Goal: Book appointment/travel/reservation

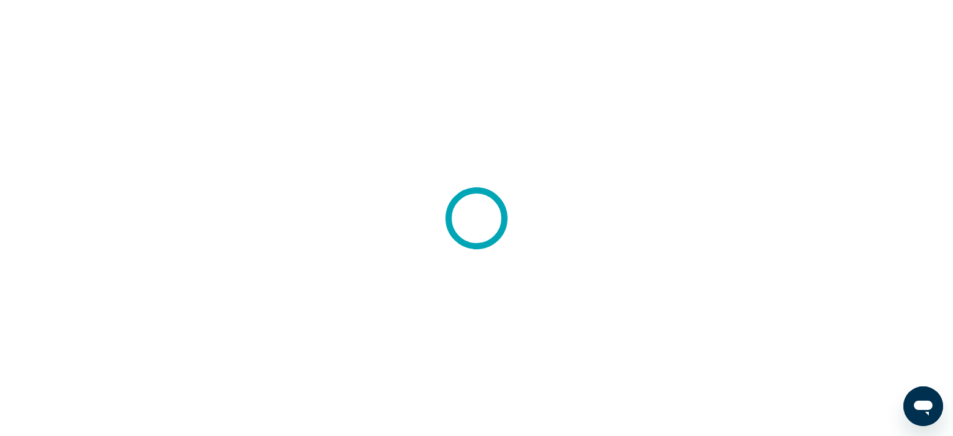
click at [74, 237] on div at bounding box center [476, 218] width 953 height 436
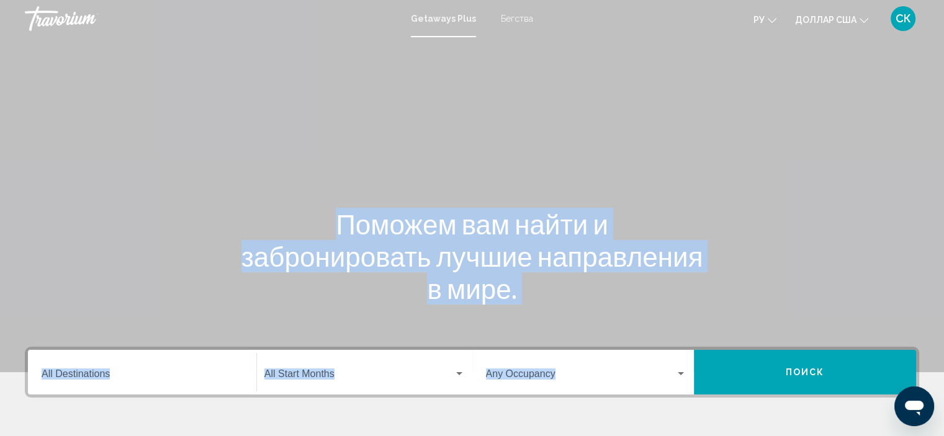
drag, startPoint x: 335, startPoint y: 419, endPoint x: 337, endPoint y: 305, distance: 114.8
click at [337, 305] on section "Поможем вам найти и забронировать лучшие направления в мире. Destination All De…" at bounding box center [472, 261] width 944 height 522
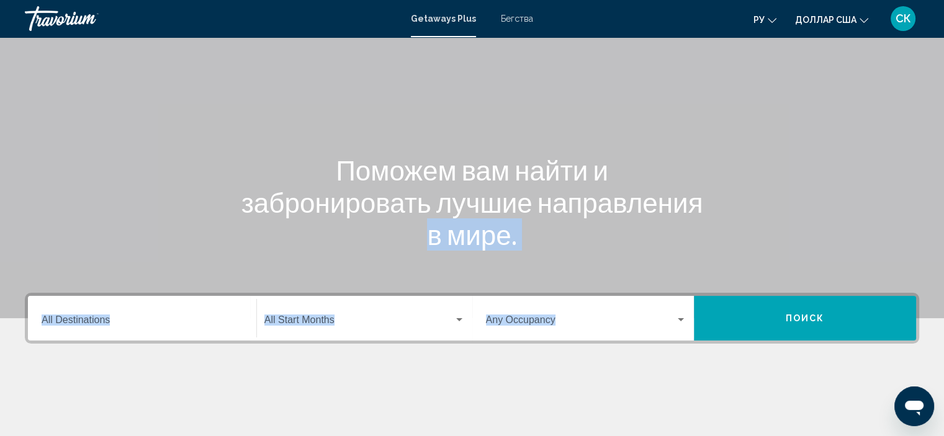
scroll to position [53, 0]
click at [189, 233] on div "Поможем вам найти и забронировать лучшие направления в мире." at bounding box center [472, 202] width 944 height 97
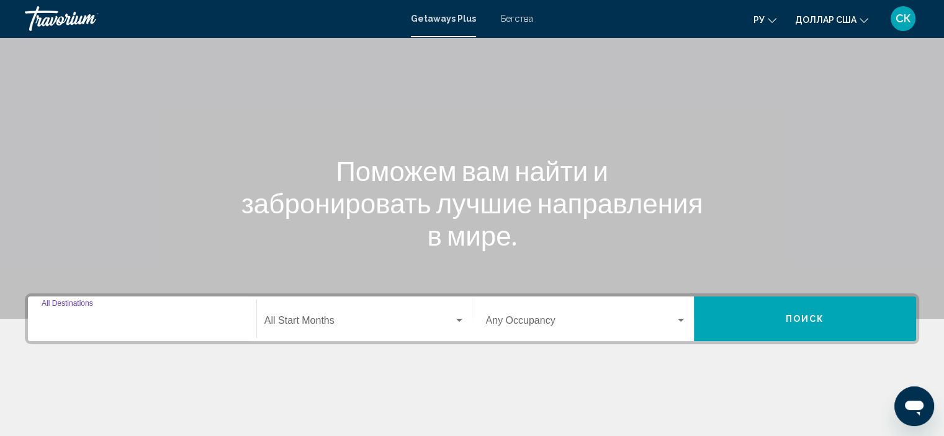
click at [158, 324] on input "Destination All Destinations" at bounding box center [142, 323] width 201 height 11
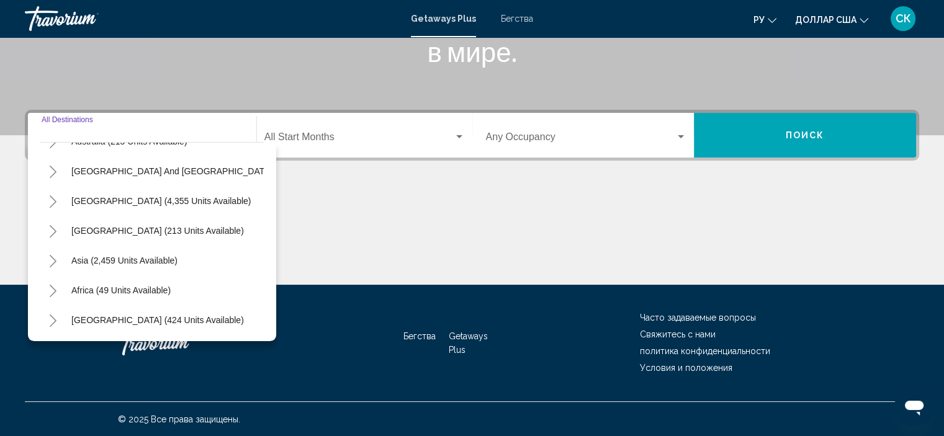
scroll to position [209, 0]
click at [139, 246] on button "Asia (2,459 units available)" at bounding box center [124, 260] width 118 height 29
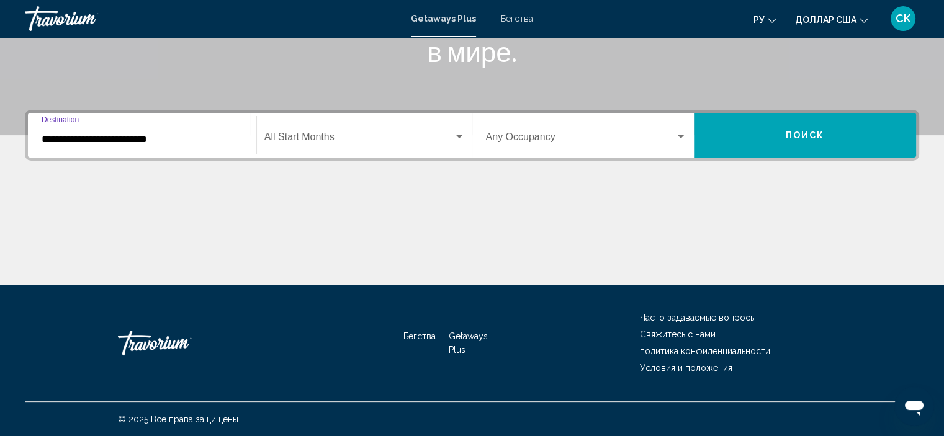
click at [166, 138] on input "**********" at bounding box center [142, 139] width 201 height 11
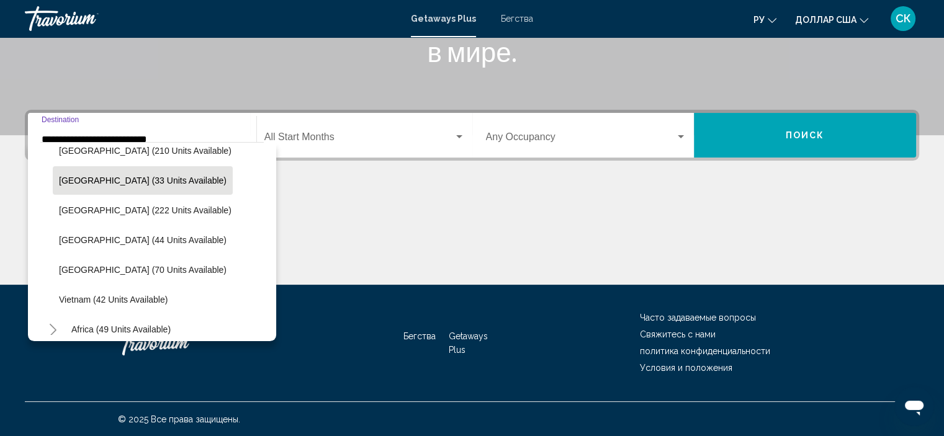
scroll to position [489, 0]
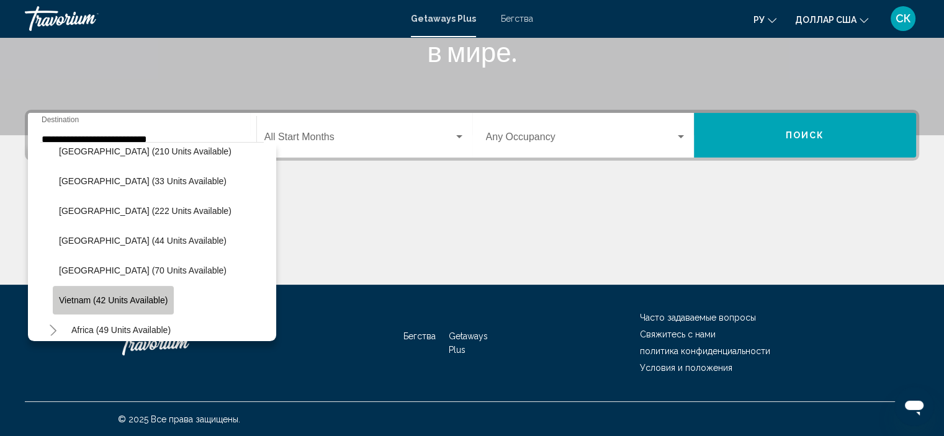
click at [125, 298] on span "Vietnam (42 units available)" at bounding box center [113, 300] width 109 height 10
type input "**********"
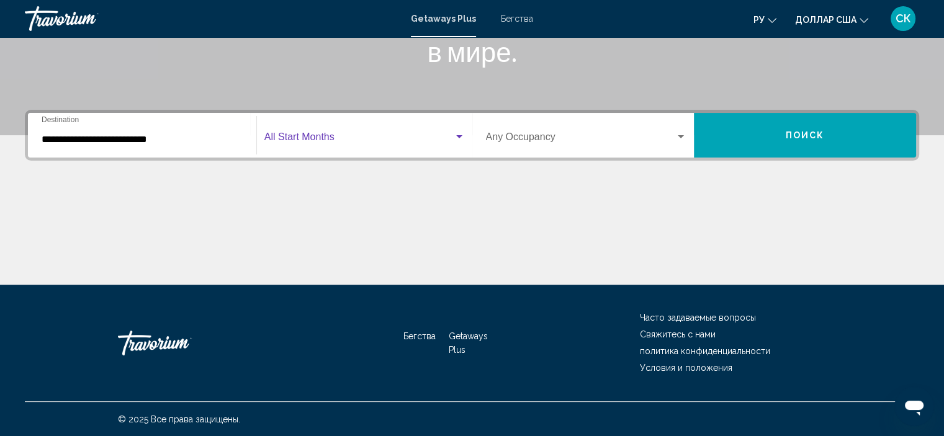
click at [334, 143] on span "Виджет поиска" at bounding box center [358, 139] width 189 height 11
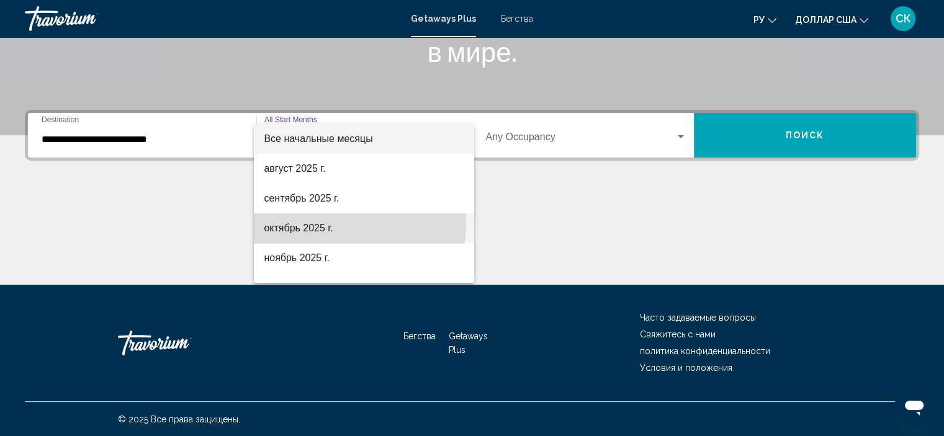
click at [316, 223] on font "октябрь 2025 г." at bounding box center [298, 228] width 69 height 11
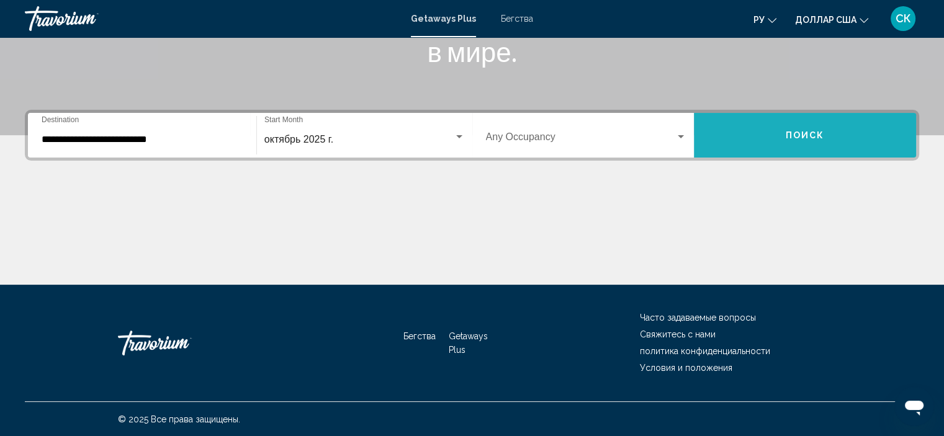
click at [810, 118] on button "Поиск" at bounding box center [805, 135] width 222 height 45
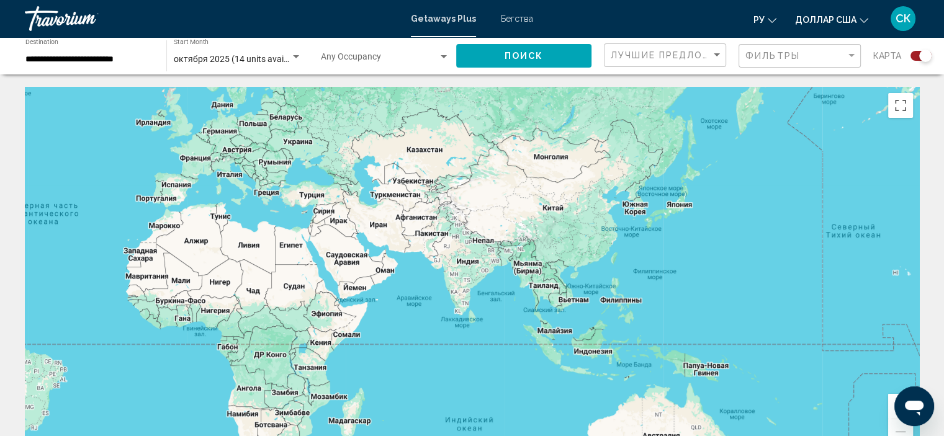
drag, startPoint x: 762, startPoint y: 250, endPoint x: 364, endPoint y: 210, distance: 400.2
click at [364, 210] on div "Основное содержание" at bounding box center [472, 273] width 894 height 372
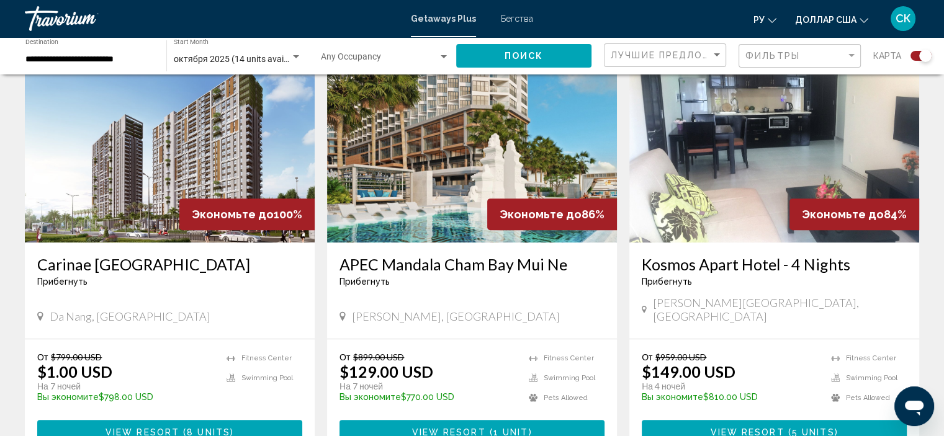
scroll to position [469, 0]
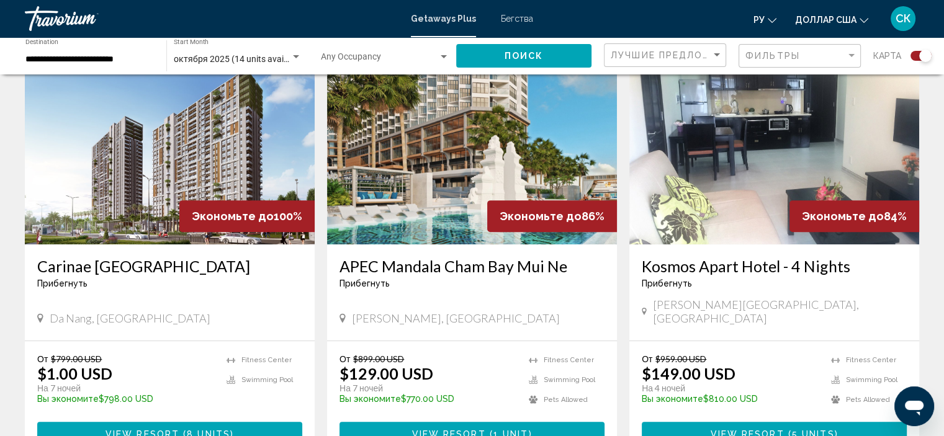
click at [195, 280] on div "Прибегнуть - Это курорт только для взрослых" at bounding box center [169, 284] width 265 height 10
click at [203, 429] on span "8 units" at bounding box center [208, 434] width 43 height 10
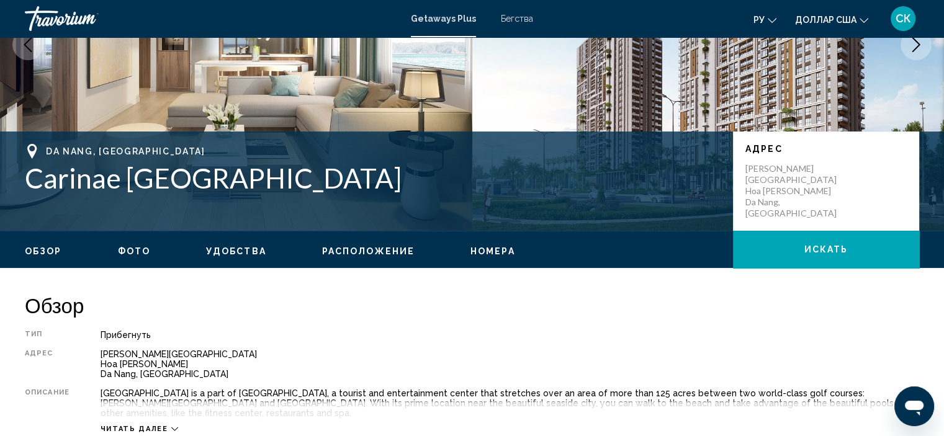
scroll to position [200, 0]
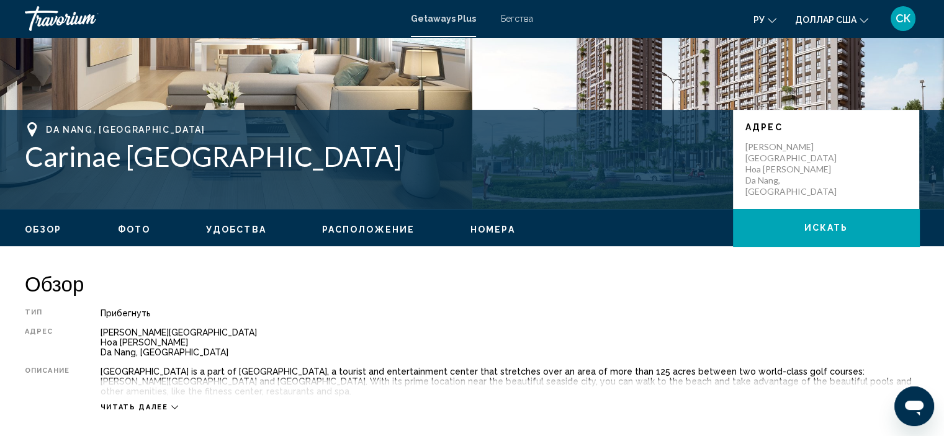
click at [355, 277] on h2 "Обзор" at bounding box center [472, 283] width 894 height 25
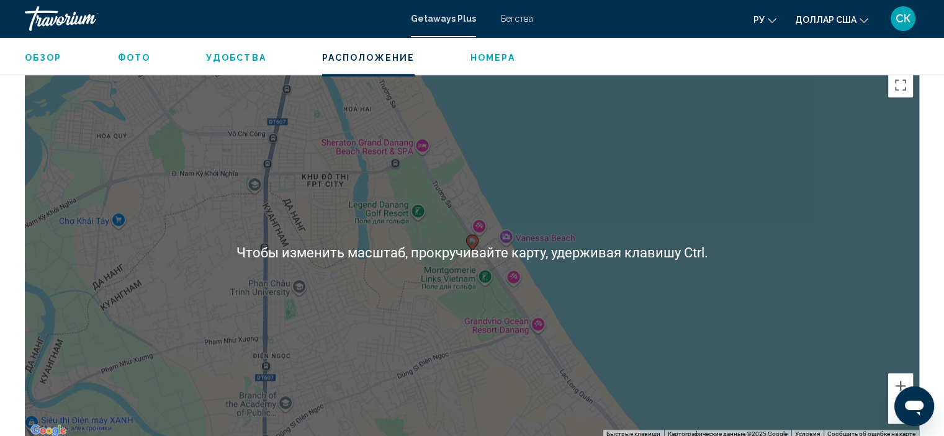
scroll to position [1329, 0]
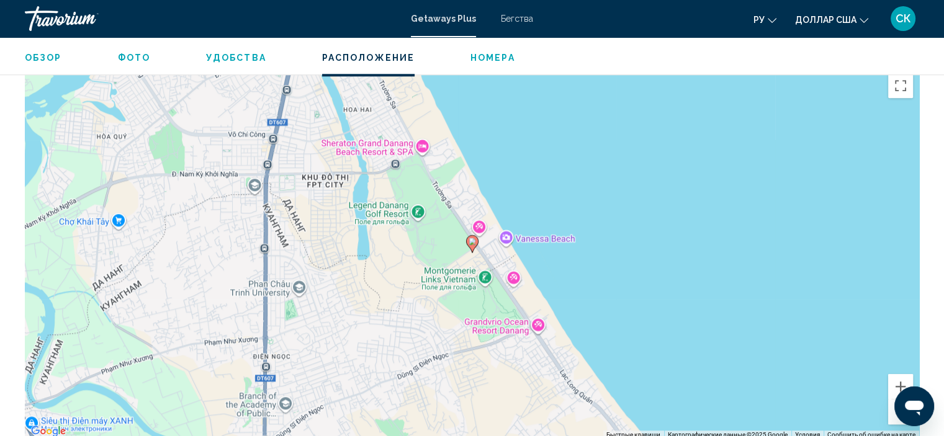
click at [472, 243] on image "Основное содержание" at bounding box center [471, 241] width 7 height 7
click at [43, 60] on span "Обзор" at bounding box center [43, 58] width 37 height 10
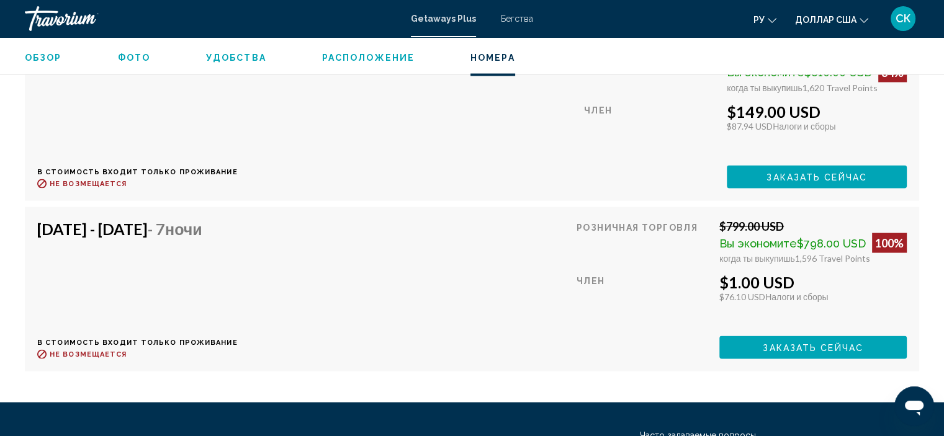
scroll to position [2425, 0]
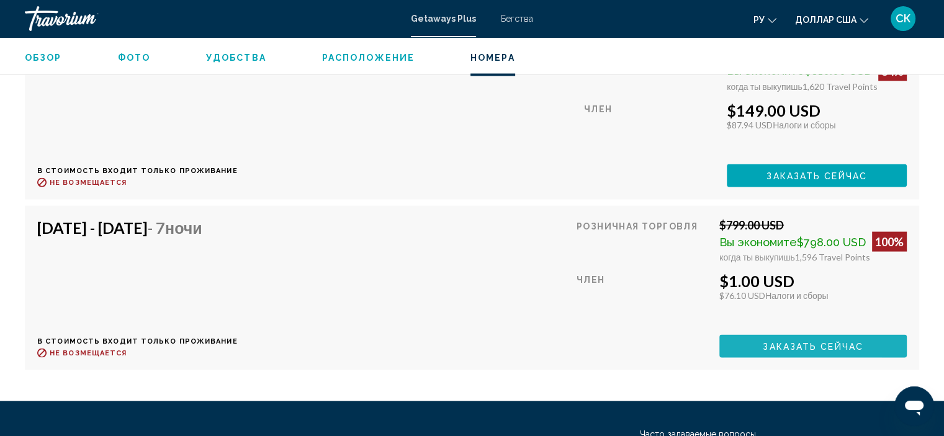
click at [736, 344] on button "Заказать сейчас" at bounding box center [812, 346] width 187 height 23
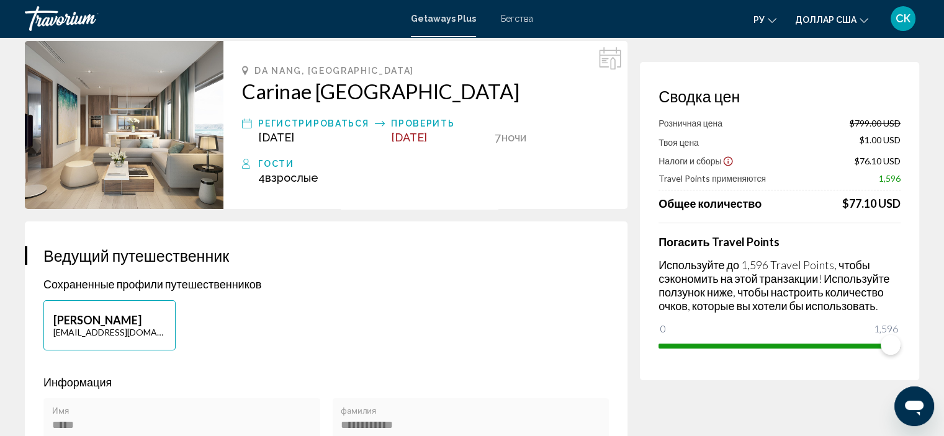
scroll to position [2, 0]
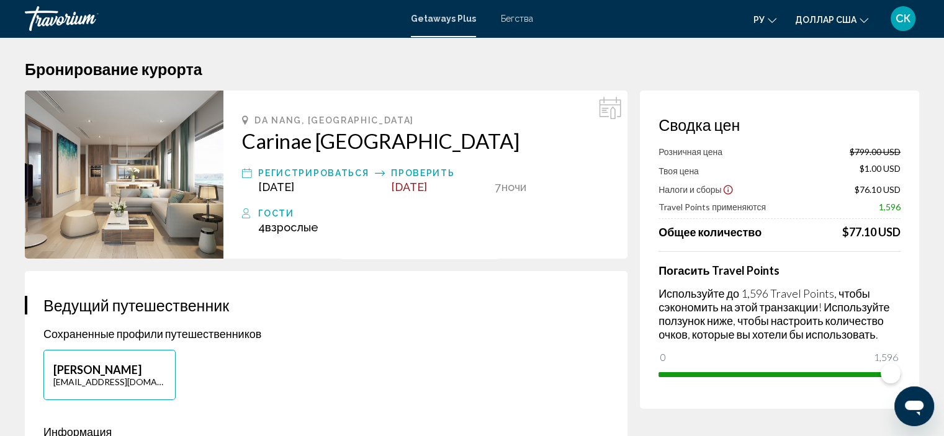
click at [610, 108] on icon "Основное содержание" at bounding box center [610, 108] width 22 height 22
click at [613, 112] on icon "Основное содержание" at bounding box center [610, 108] width 22 height 22
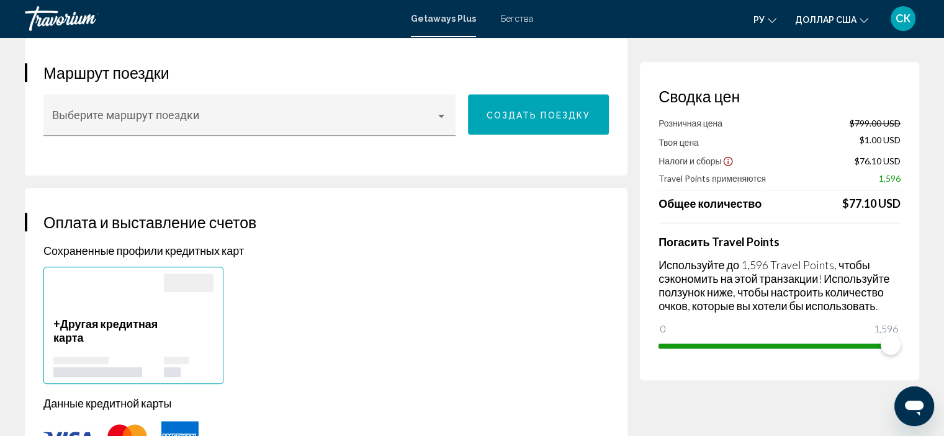
scroll to position [712, 0]
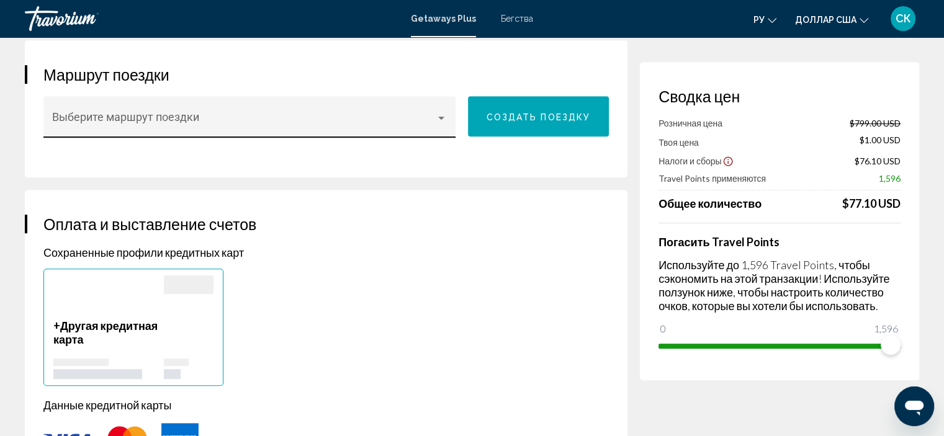
click at [434, 117] on span "Основное содержание" at bounding box center [244, 123] width 384 height 12
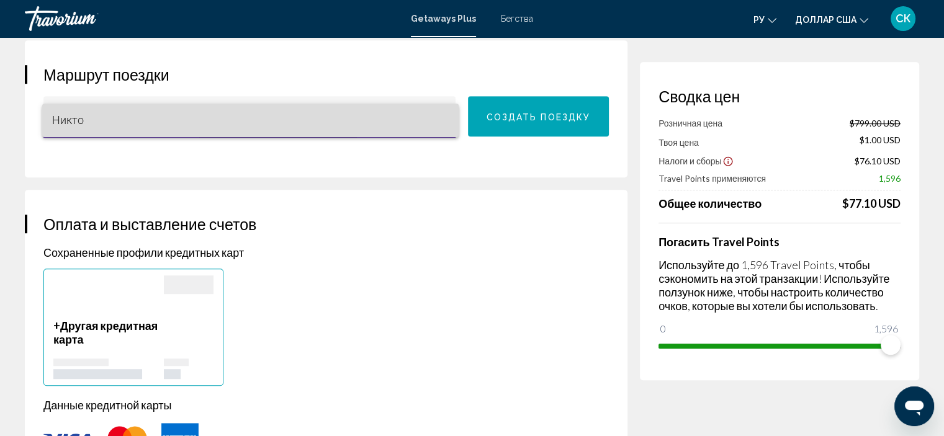
click at [380, 125] on span "Никто" at bounding box center [250, 120] width 397 height 33
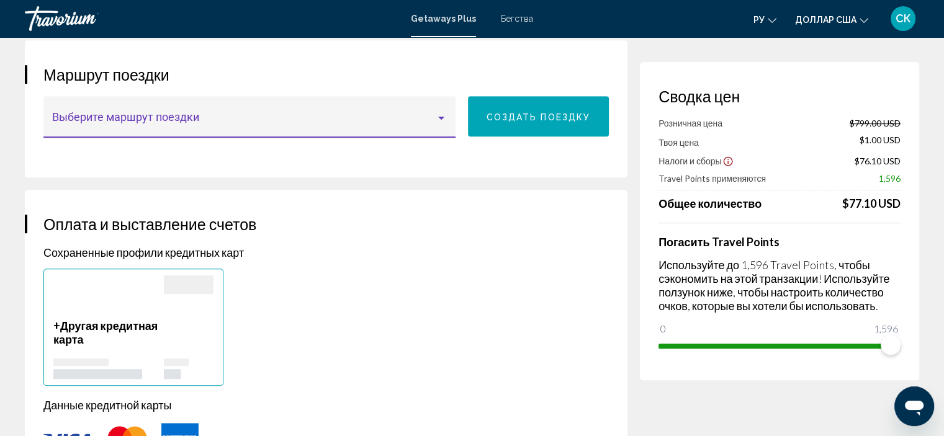
click at [443, 121] on div "Основное содержание" at bounding box center [249, 123] width 395 height 12
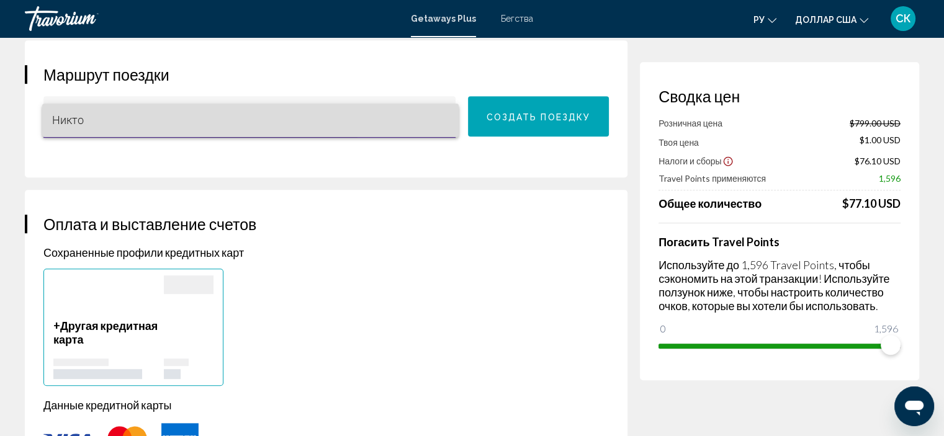
click at [430, 121] on span "Никто" at bounding box center [250, 120] width 397 height 33
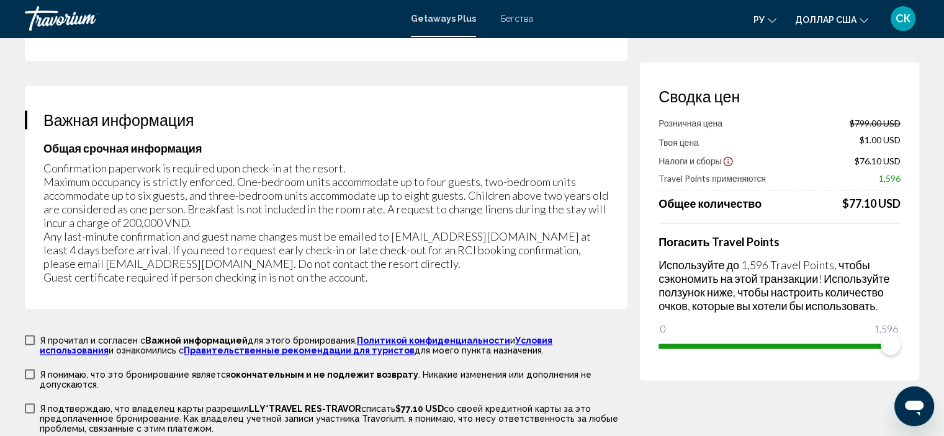
scroll to position [1844, 0]
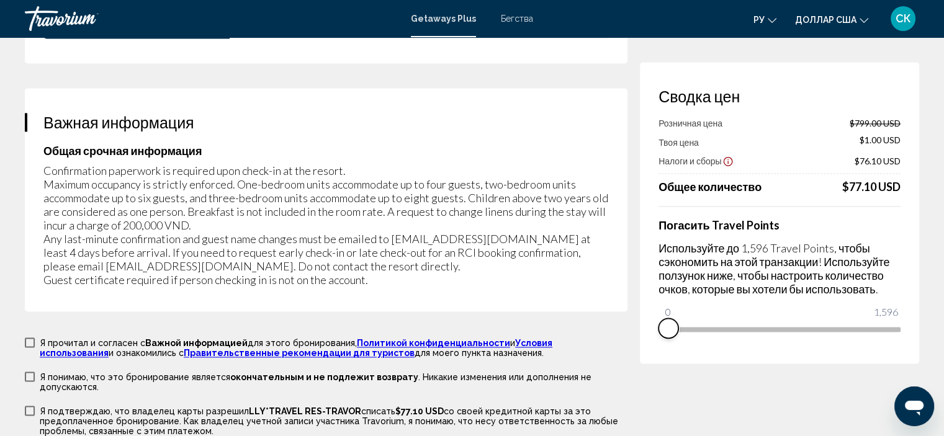
drag, startPoint x: 897, startPoint y: 345, endPoint x: 657, endPoint y: 332, distance: 240.4
click at [657, 332] on div "Сводка цен Розничная цена $799.00 USD Твоя цена $1.00 USD Налоги и сборы $76.10…" at bounding box center [779, 212] width 279 height 301
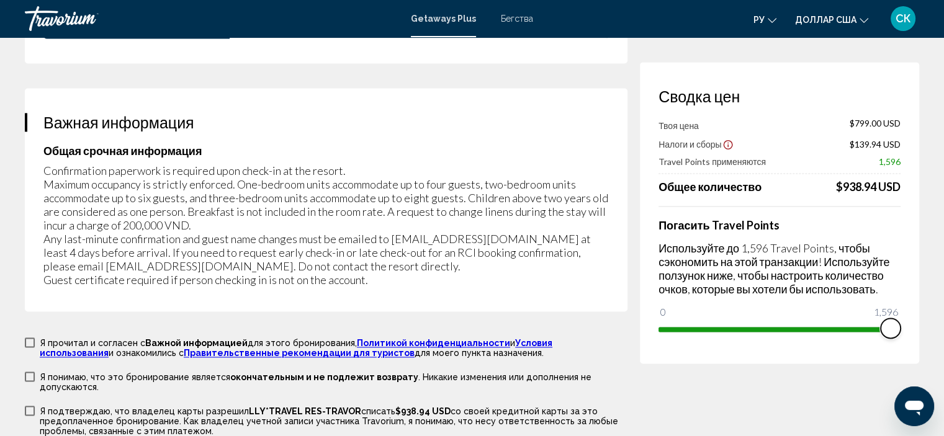
drag, startPoint x: 666, startPoint y: 310, endPoint x: 952, endPoint y: 306, distance: 286.6
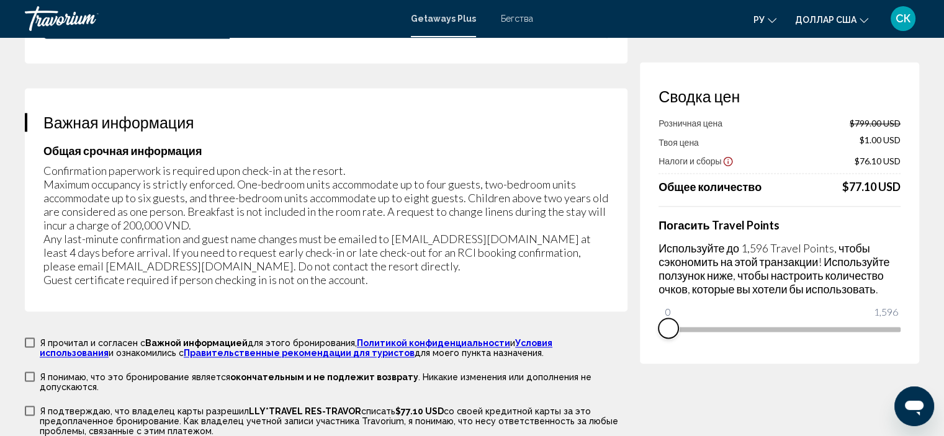
drag, startPoint x: 878, startPoint y: 345, endPoint x: 663, endPoint y: 360, distance: 216.4
click at [661, 360] on div "Сводка цен Розничная цена $799.00 USD Твоя цена $1.00 USD Налоги и сборы $76.10…" at bounding box center [779, 212] width 279 height 301
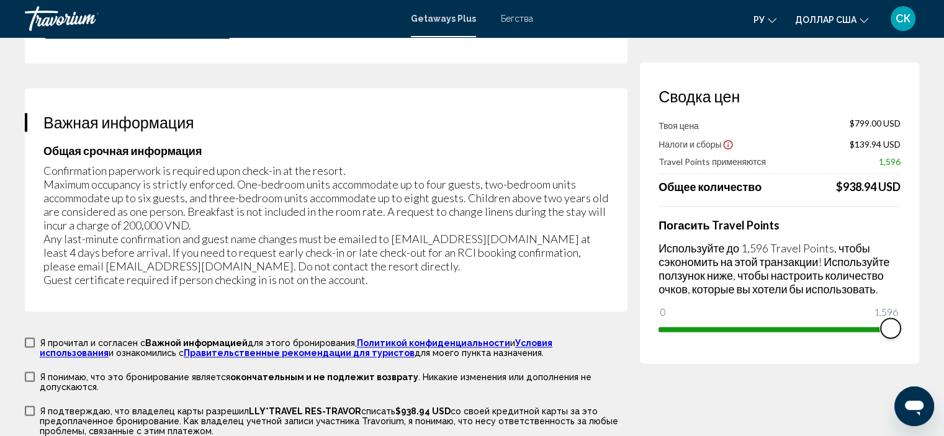
drag, startPoint x: 664, startPoint y: 314, endPoint x: 948, endPoint y: 341, distance: 284.7
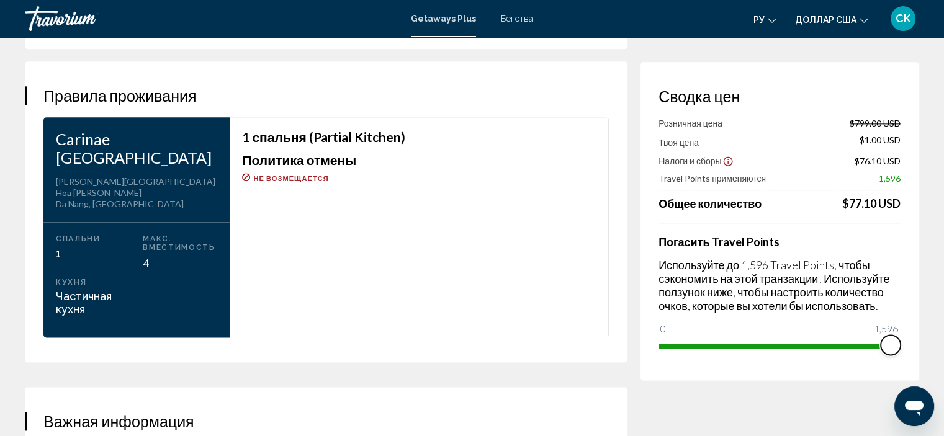
scroll to position [1545, 0]
